Goal: Navigation & Orientation: Find specific page/section

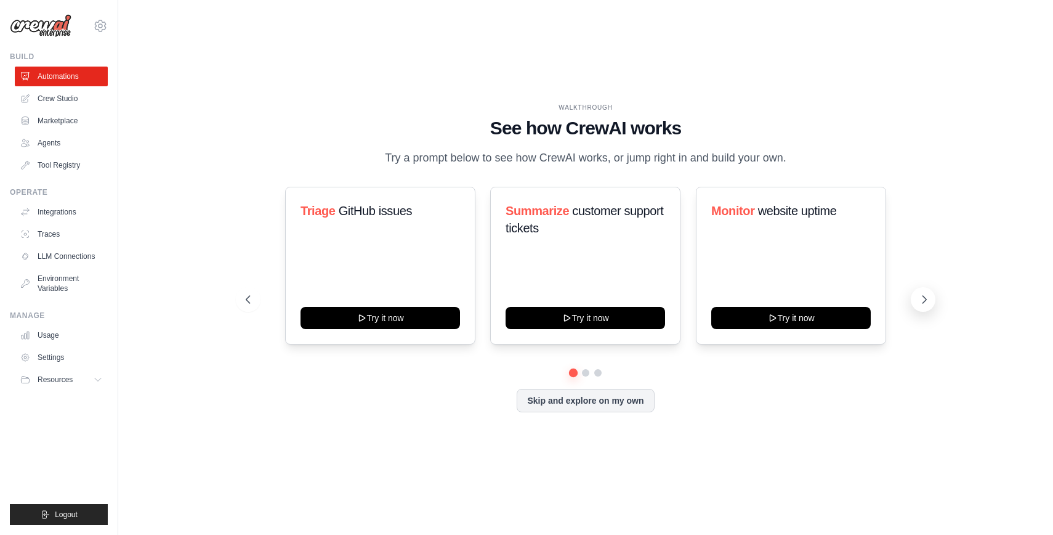
click at [932, 301] on button at bounding box center [923, 299] width 25 height 25
click at [65, 141] on link "Agents" at bounding box center [62, 143] width 93 height 20
